Goal: Task Accomplishment & Management: Complete application form

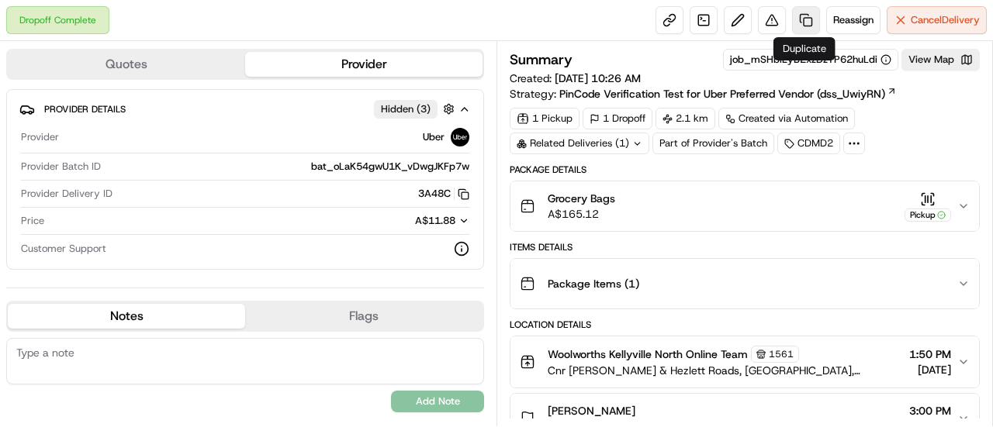
click at [806, 19] on link at bounding box center [806, 20] width 28 height 28
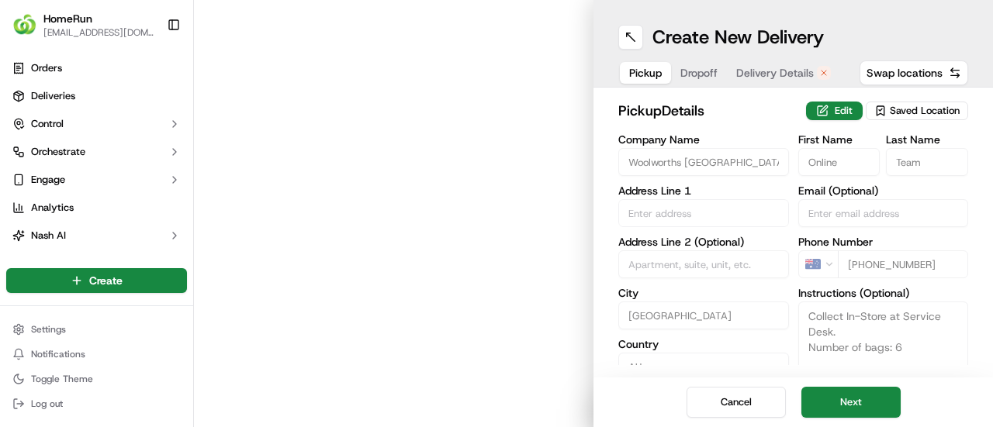
type input "Cnr [PERSON_NAME] & Hezlett Roads"
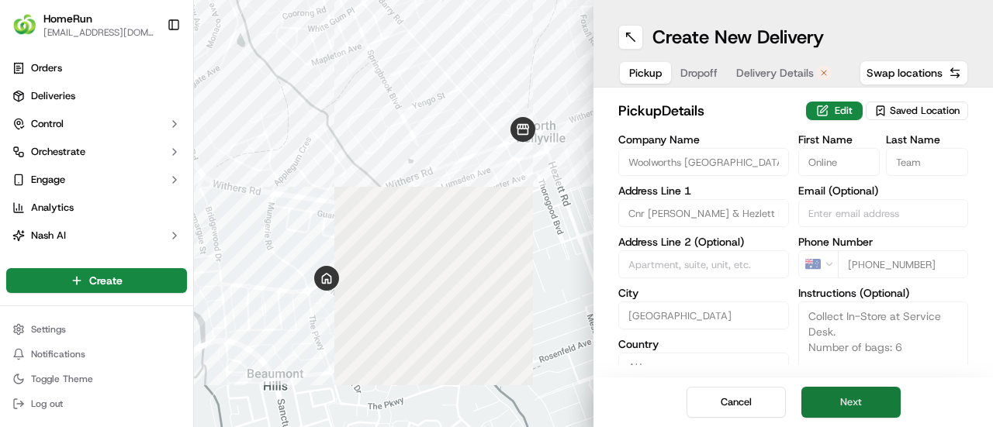
click at [875, 403] on button "Next" at bounding box center [850, 402] width 99 height 31
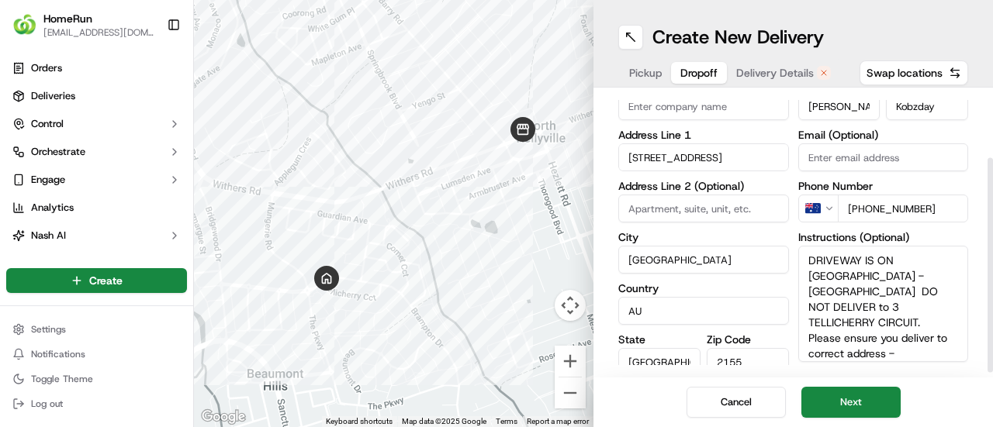
scroll to position [94, 0]
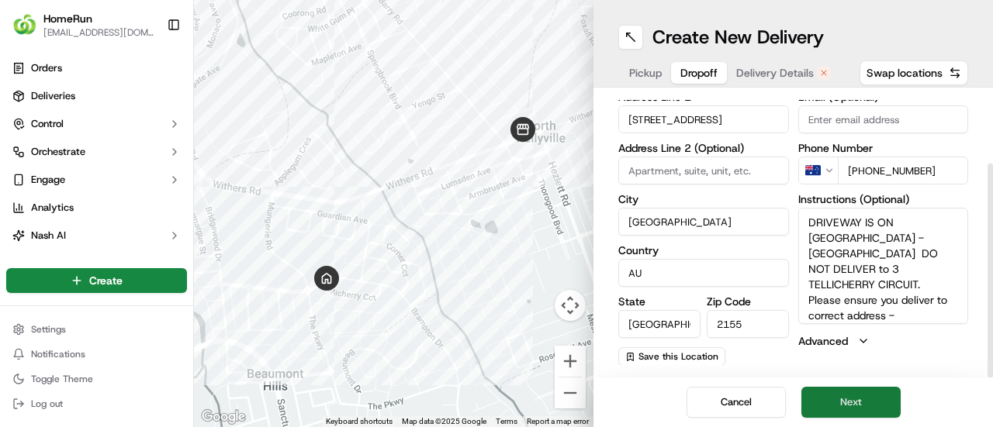
click at [849, 394] on button "Next" at bounding box center [850, 402] width 99 height 31
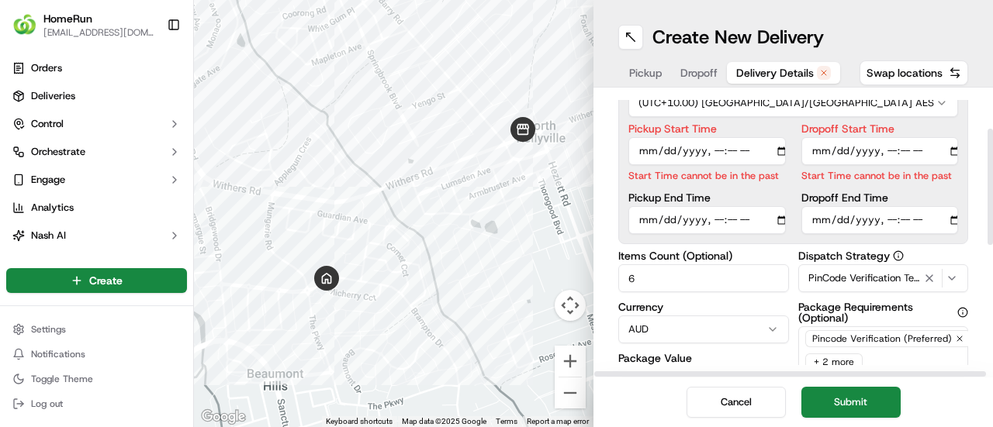
click at [715, 147] on input "Pickup Start Time" at bounding box center [706, 151] width 157 height 28
type input "[DATE]T15:00"
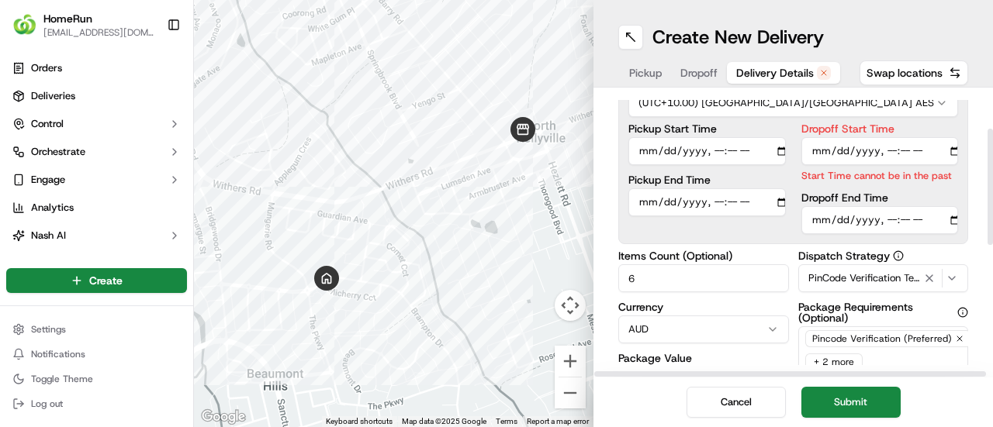
click at [887, 151] on input "Dropoff Start Time" at bounding box center [879, 151] width 157 height 28
type input "[DATE]T15:15"
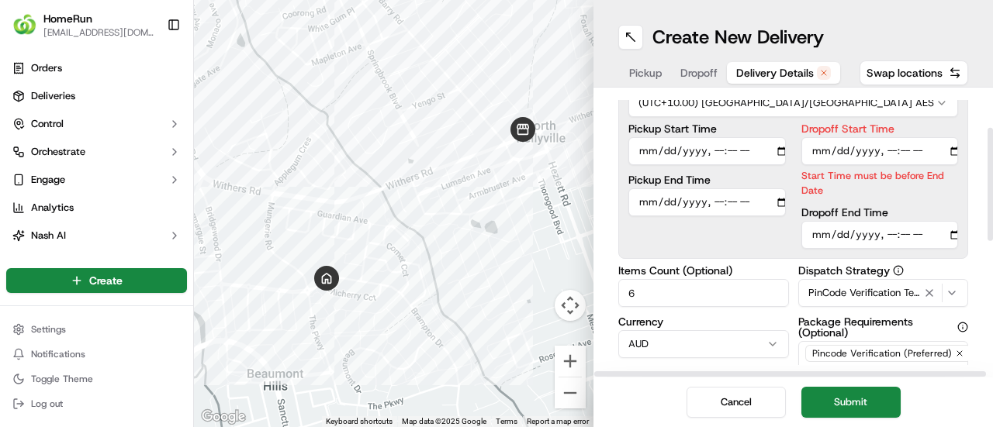
type input "[DATE]T15:30"
